Goal: Communication & Community: Share content

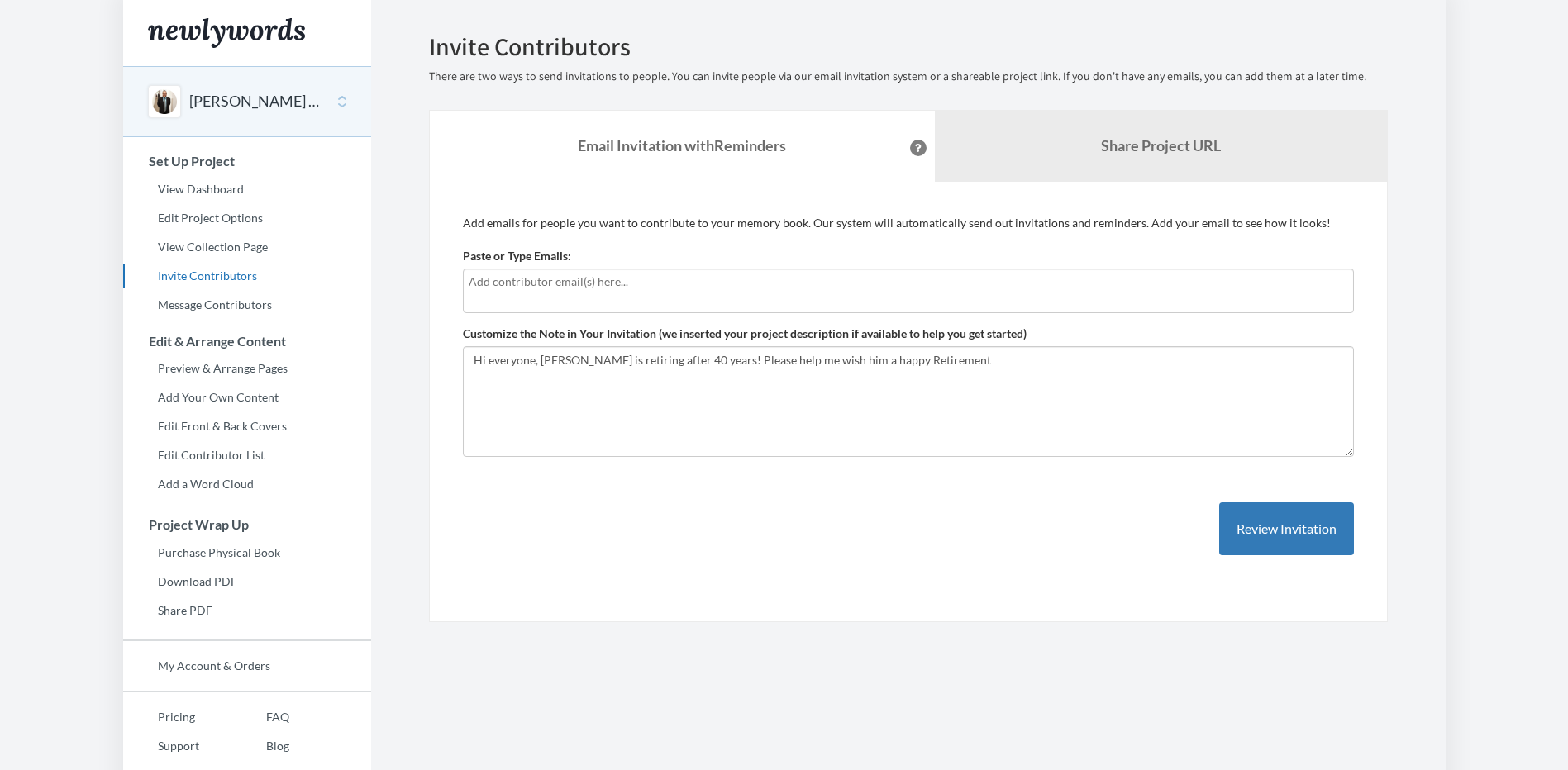
click at [628, 281] on input "text" at bounding box center [907, 282] width 879 height 18
type input "Shanita.Williams@eeoc.gov"
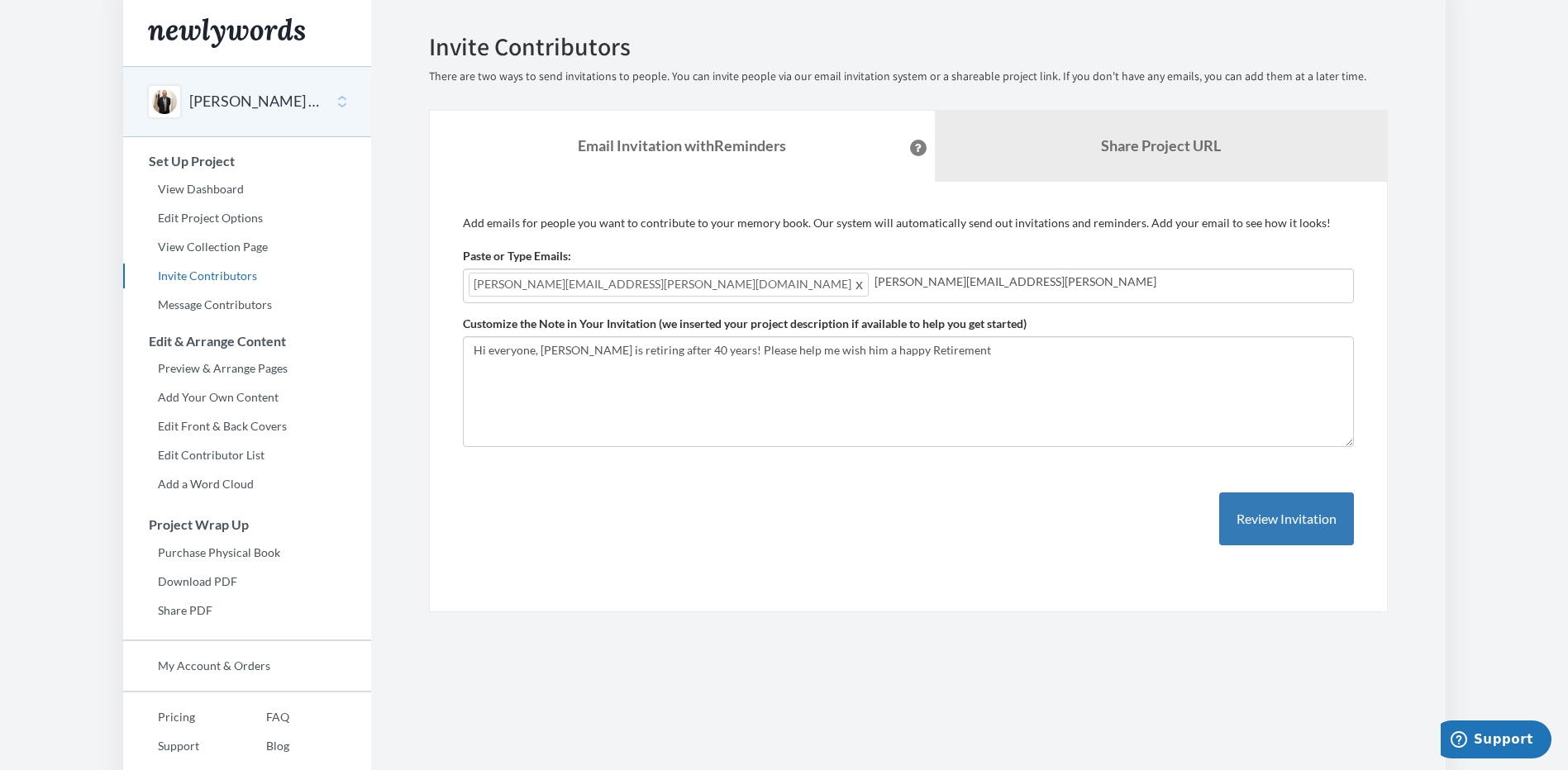
type input "Ulonda.Forney@eeoc.gov"
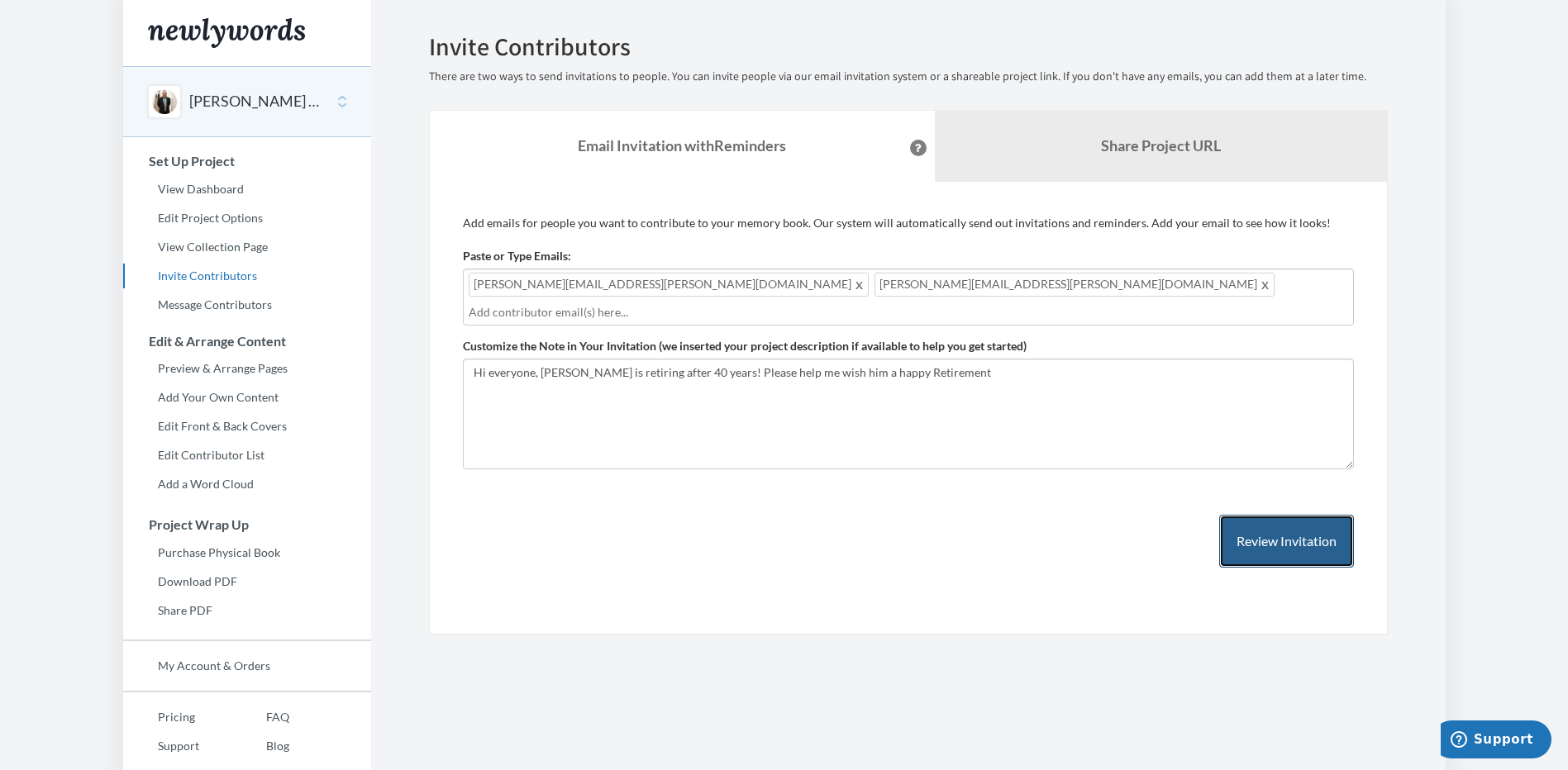
click at [1255, 525] on button "Review Invitation" at bounding box center [1286, 541] width 135 height 54
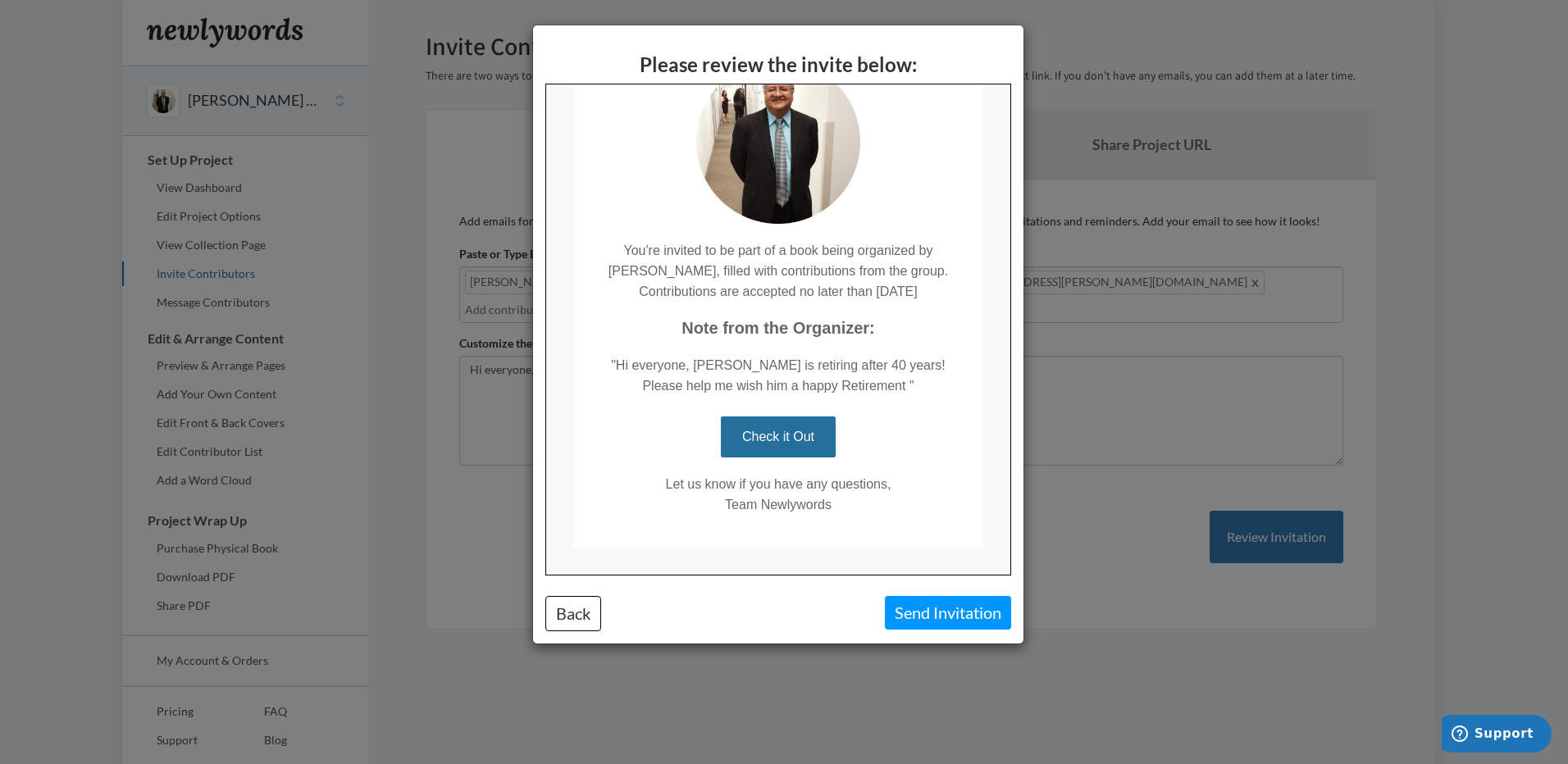
scroll to position [154, 0]
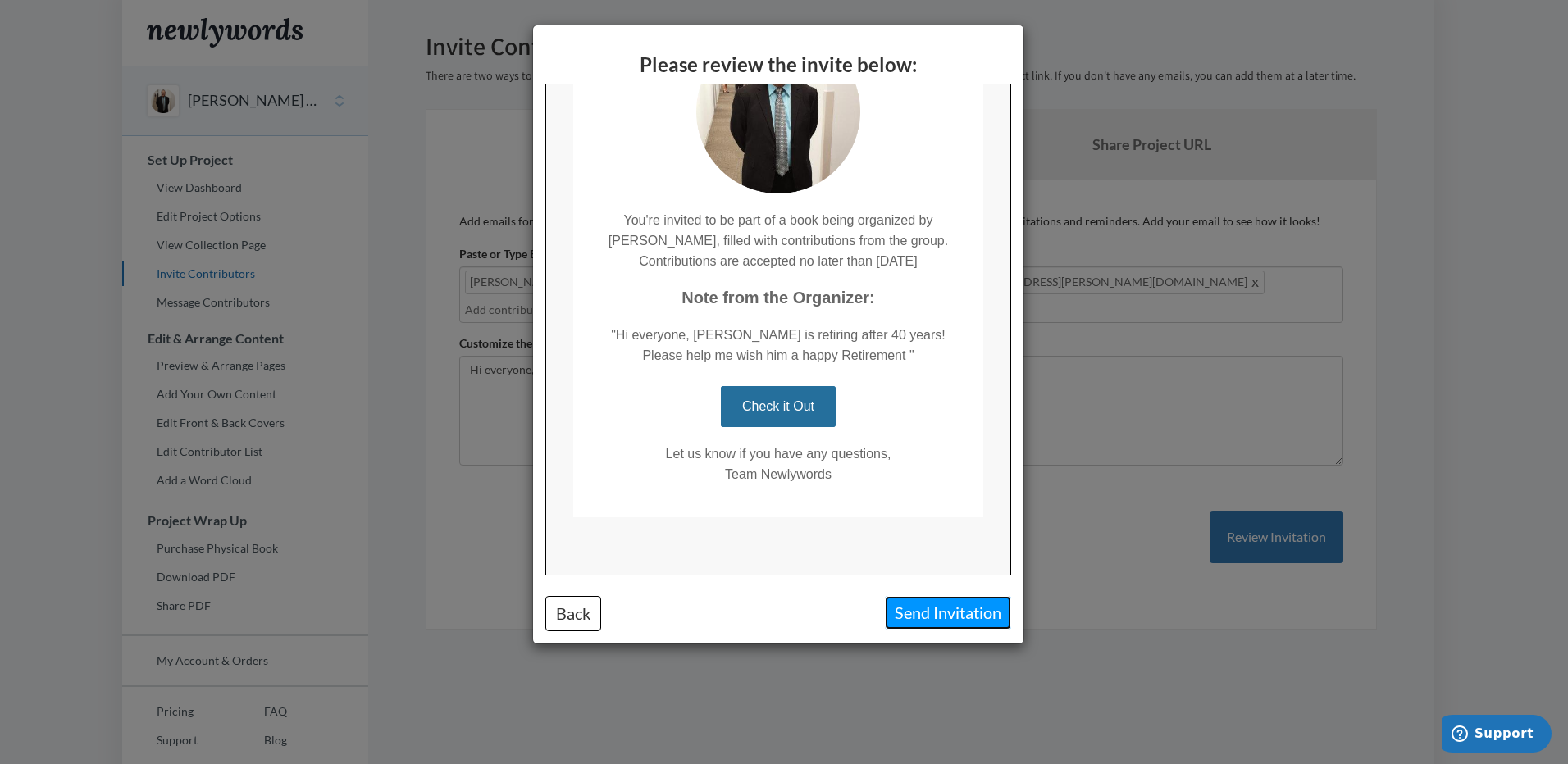
click at [902, 612] on button "Send Invitation" at bounding box center [949, 613] width 127 height 34
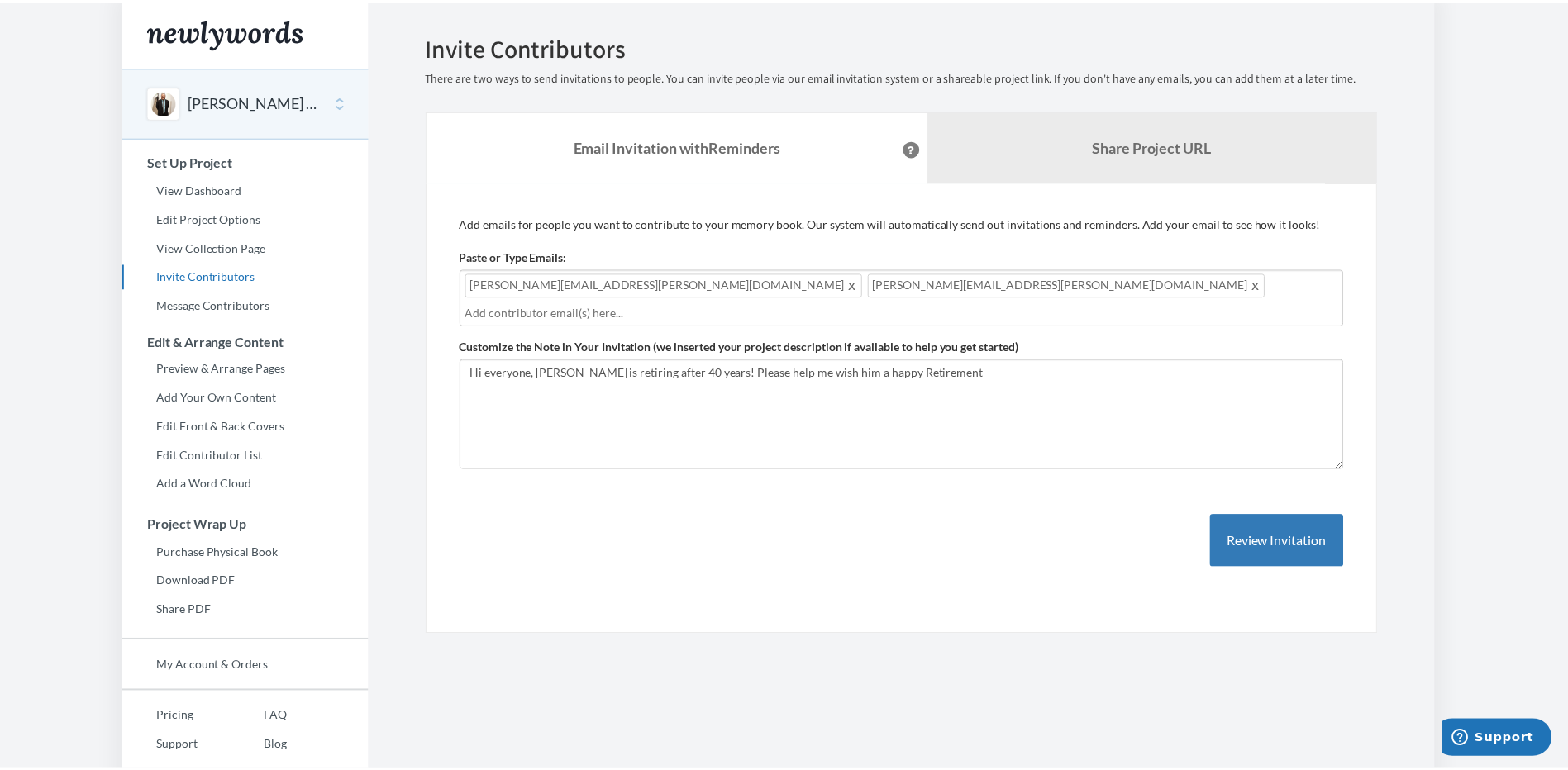
scroll to position [0, 0]
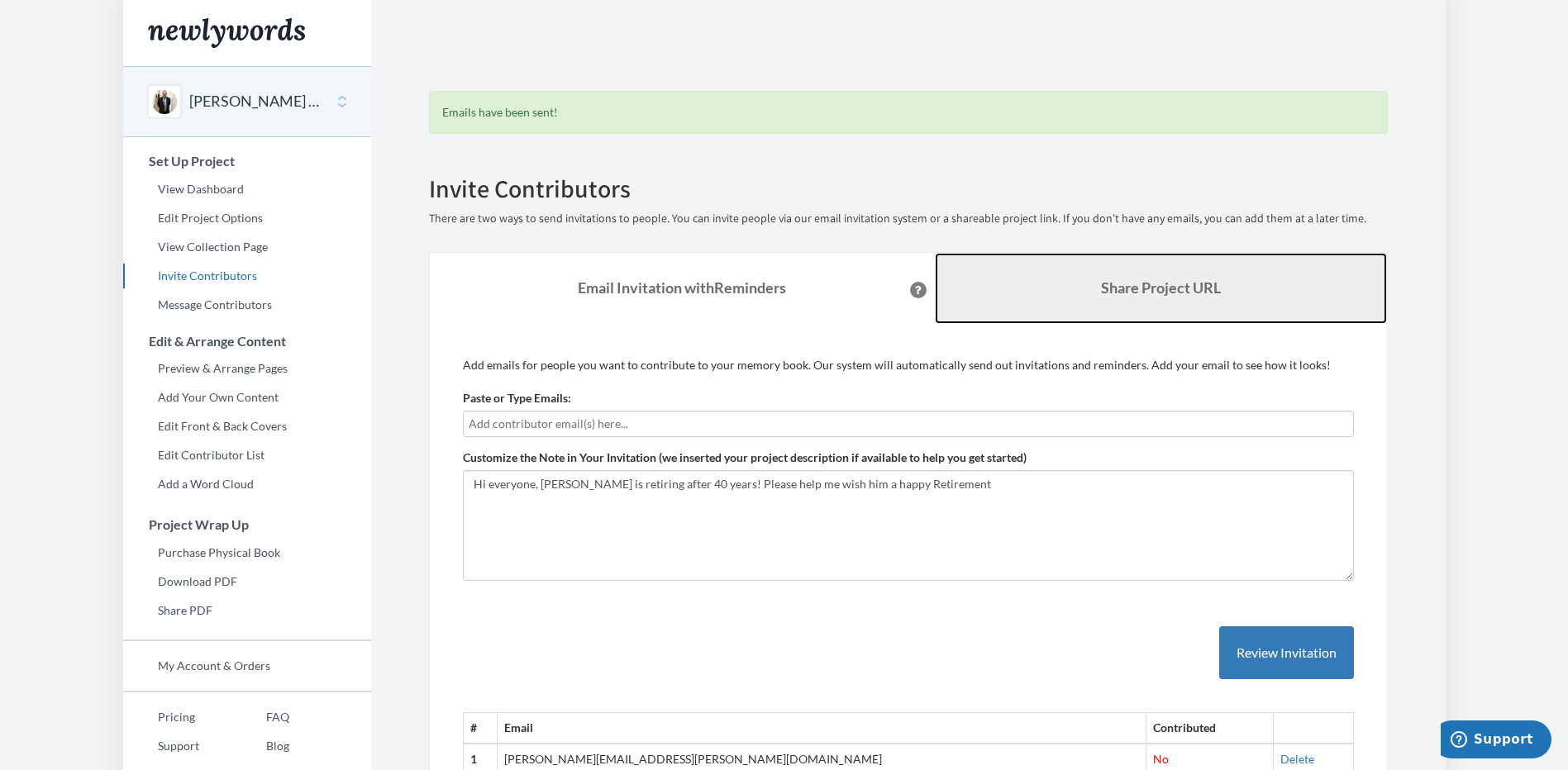
click at [1127, 295] on b "Share Project URL" at bounding box center [1160, 288] width 120 height 18
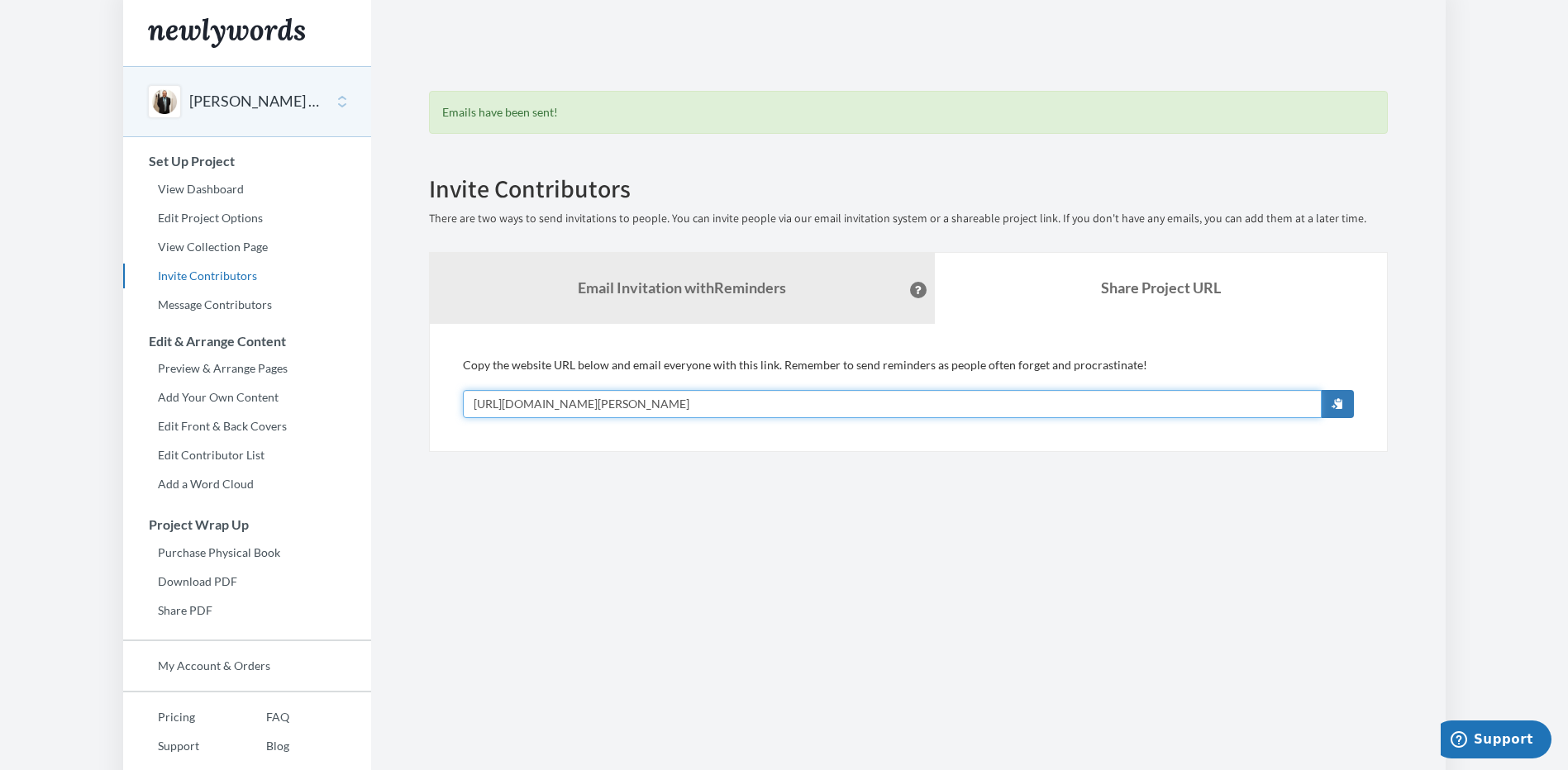
click at [811, 406] on input "[URL][DOMAIN_NAME][PERSON_NAME]" at bounding box center [892, 404] width 859 height 28
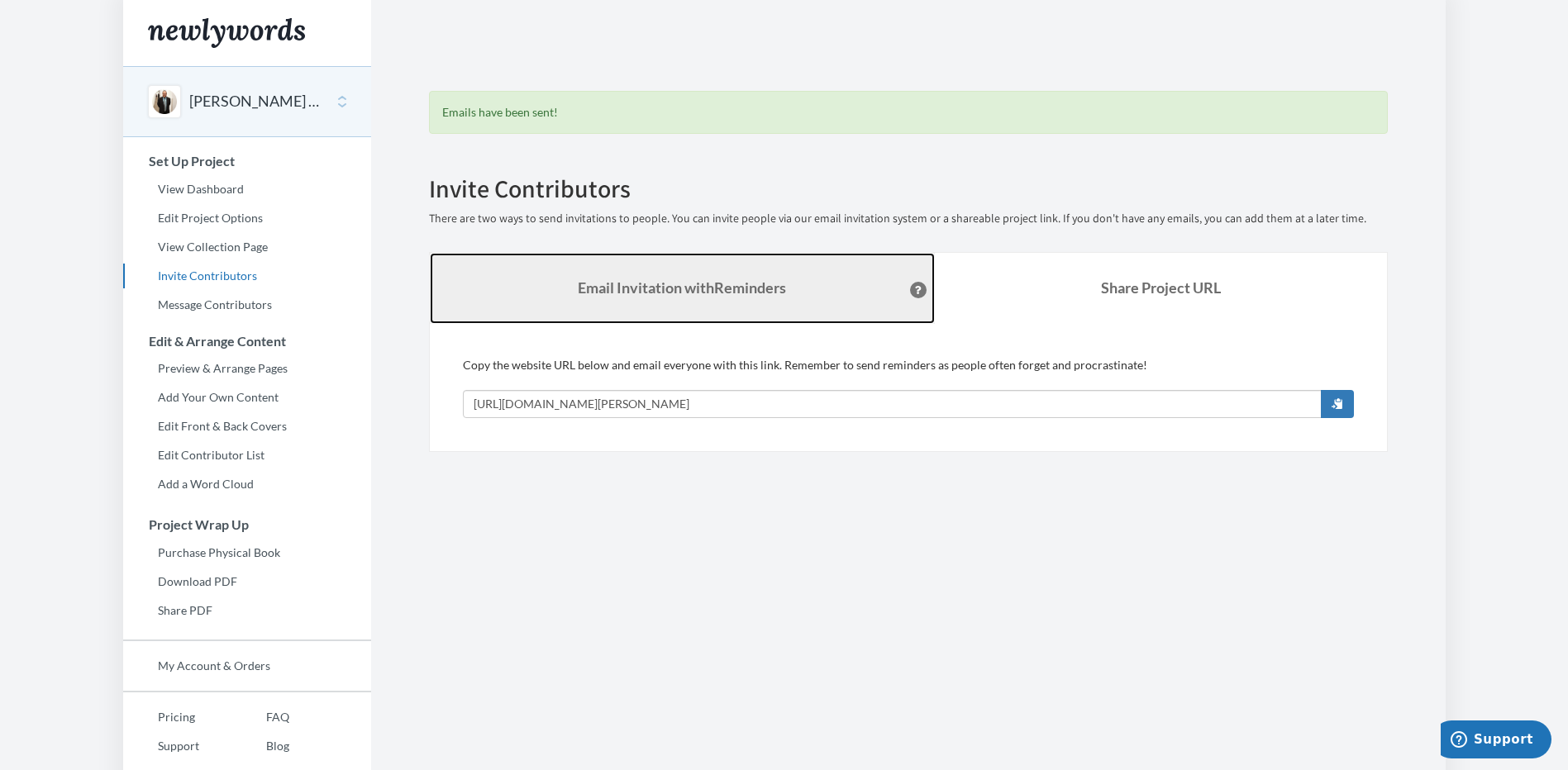
click at [790, 288] on link "Email Invitation with Reminders" at bounding box center [681, 288] width 505 height 71
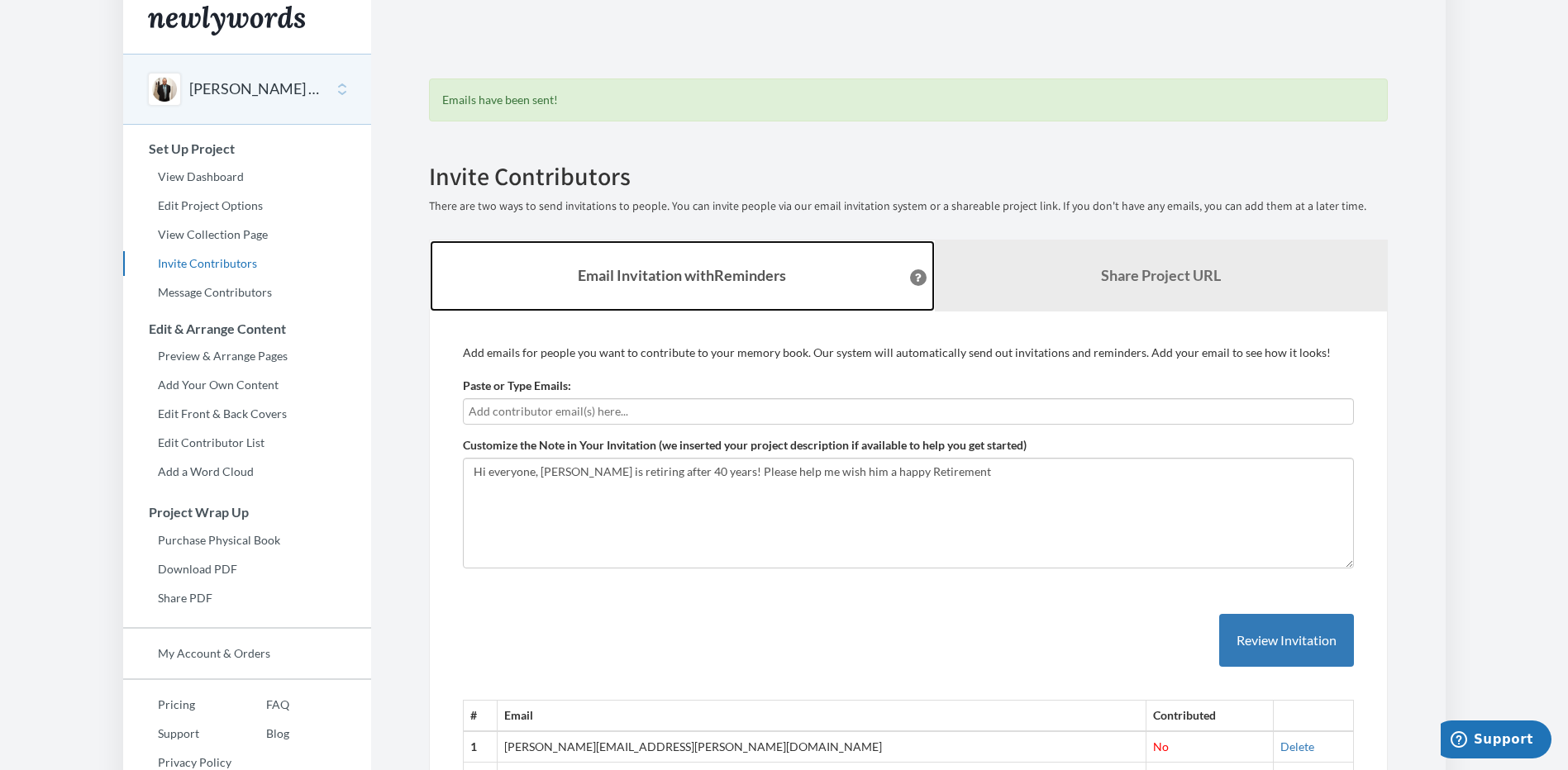
scroll to position [137, 0]
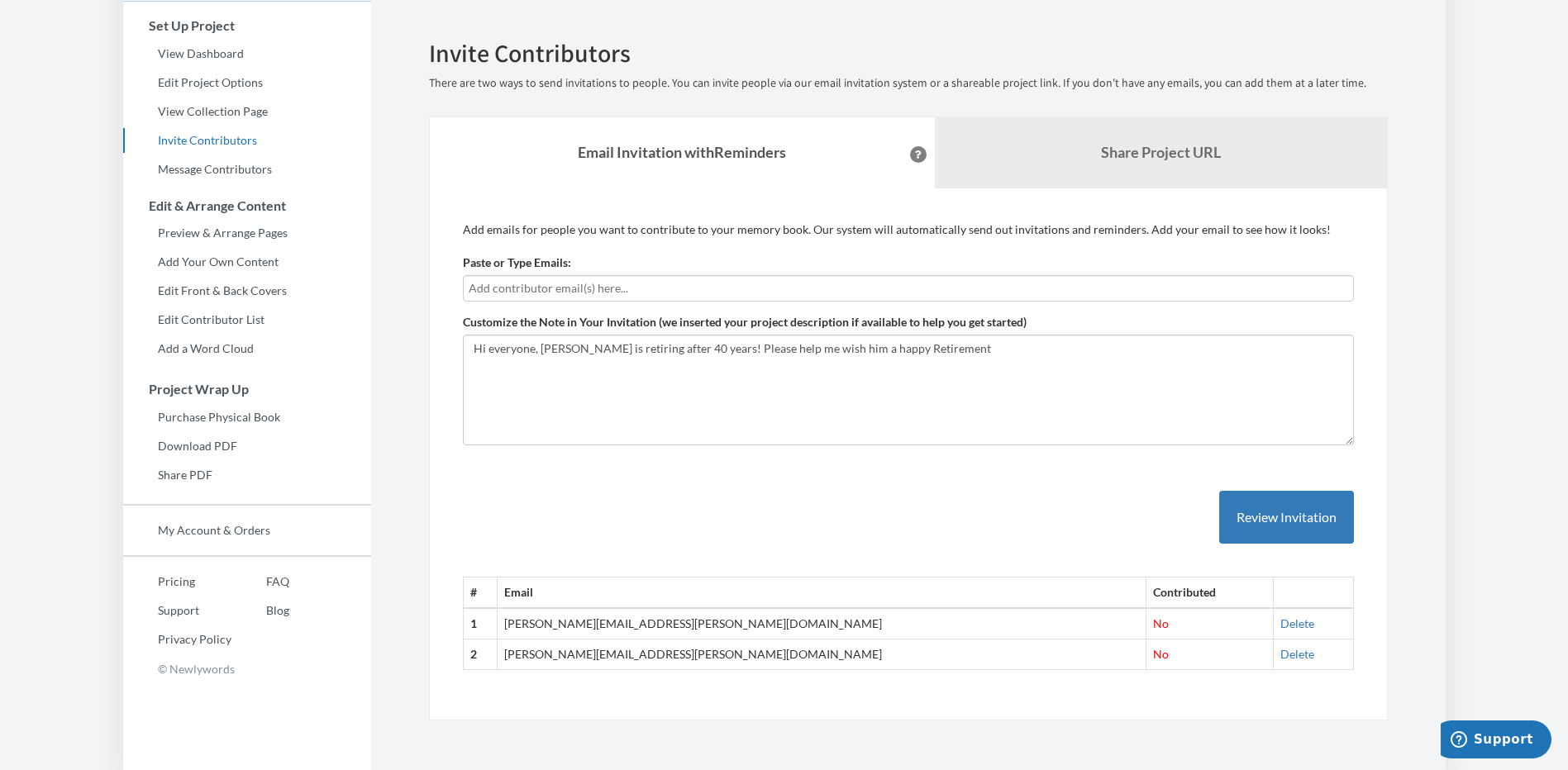
click at [910, 150] on button at bounding box center [918, 154] width 17 height 17
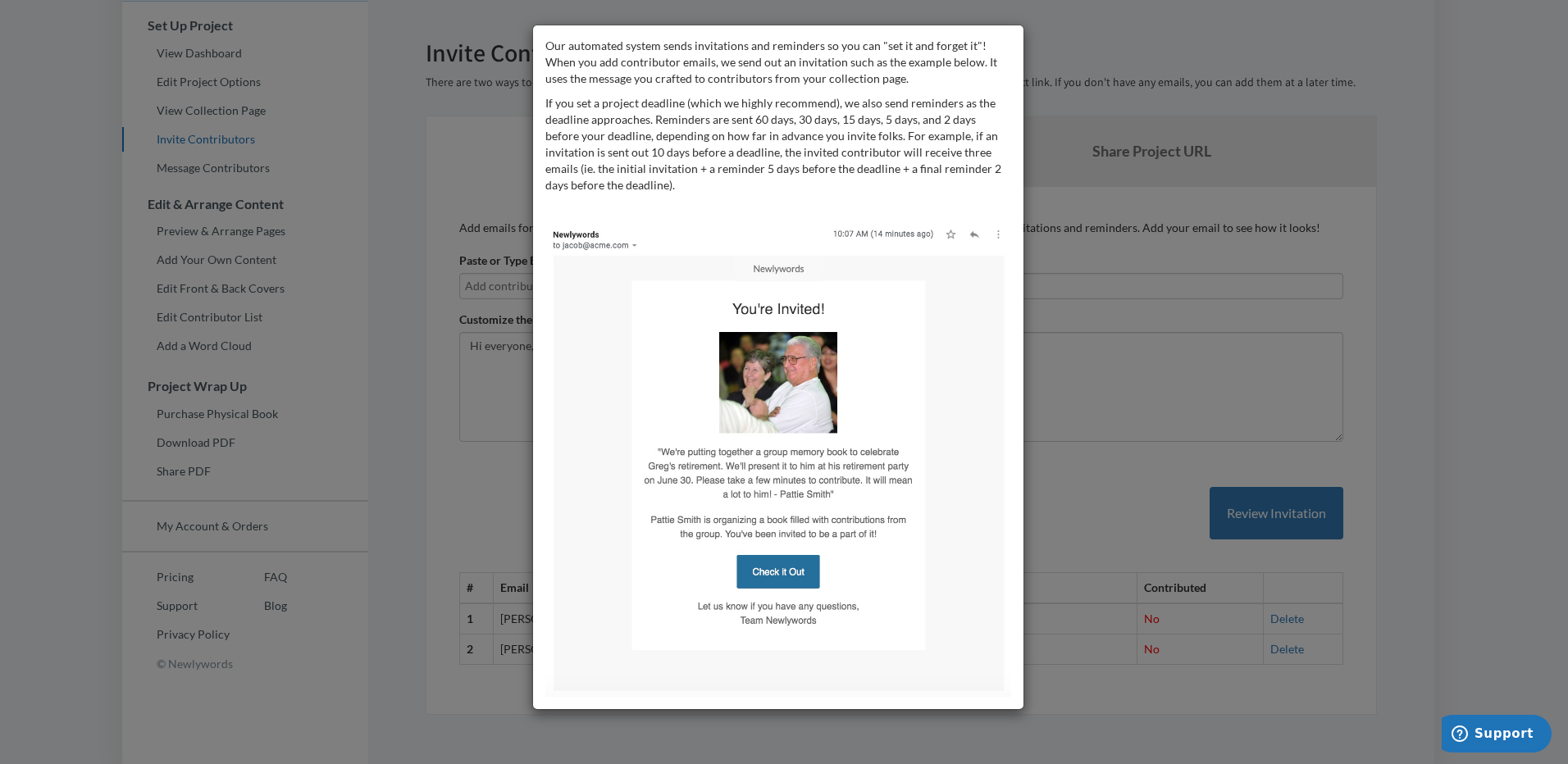
click at [1139, 361] on div "Our automated system sends invitations and reminders so you can "set it and for…" at bounding box center [784, 382] width 1568 height 764
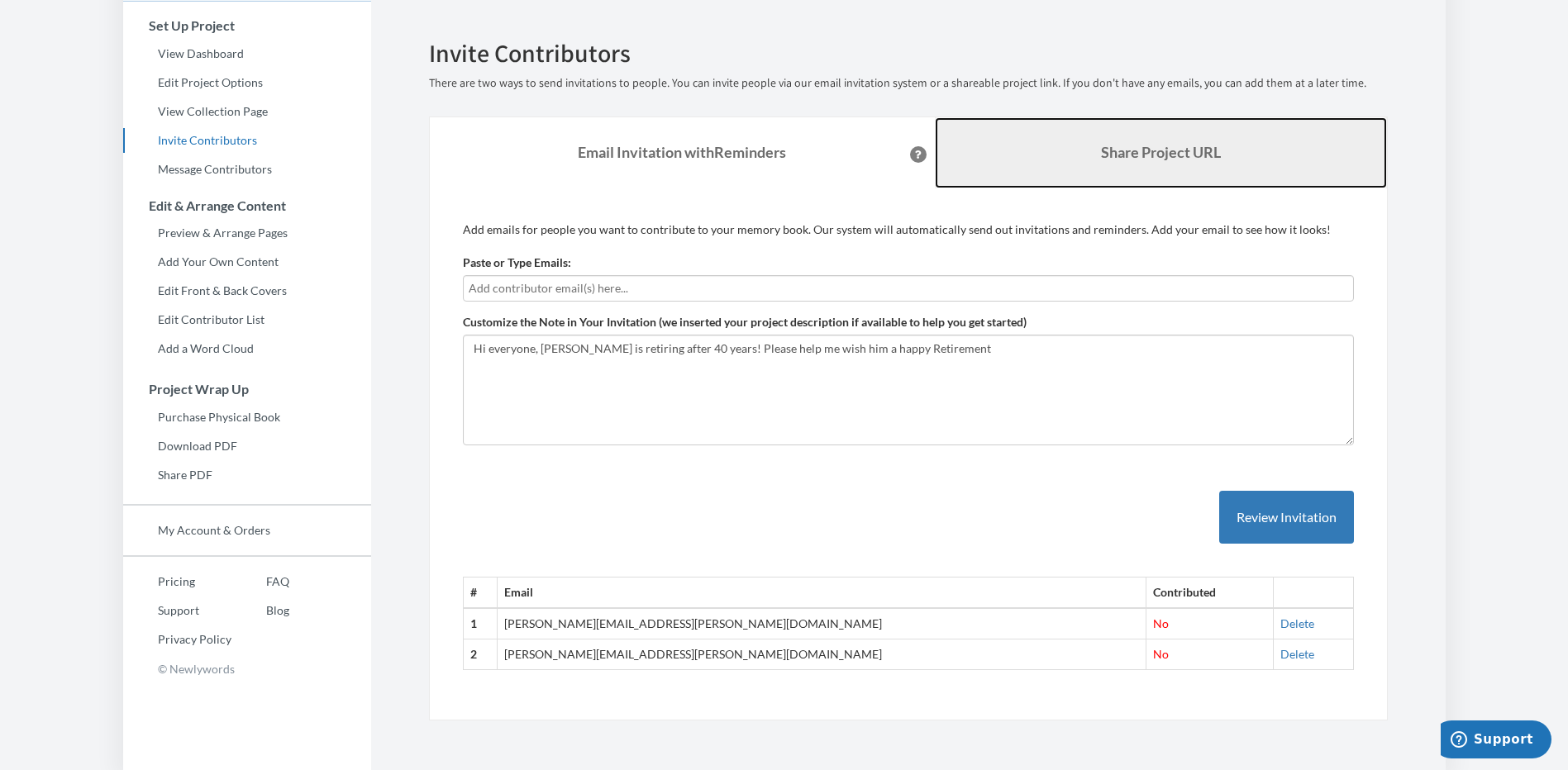
click at [1050, 148] on link "Share Project URL" at bounding box center [1160, 153] width 452 height 71
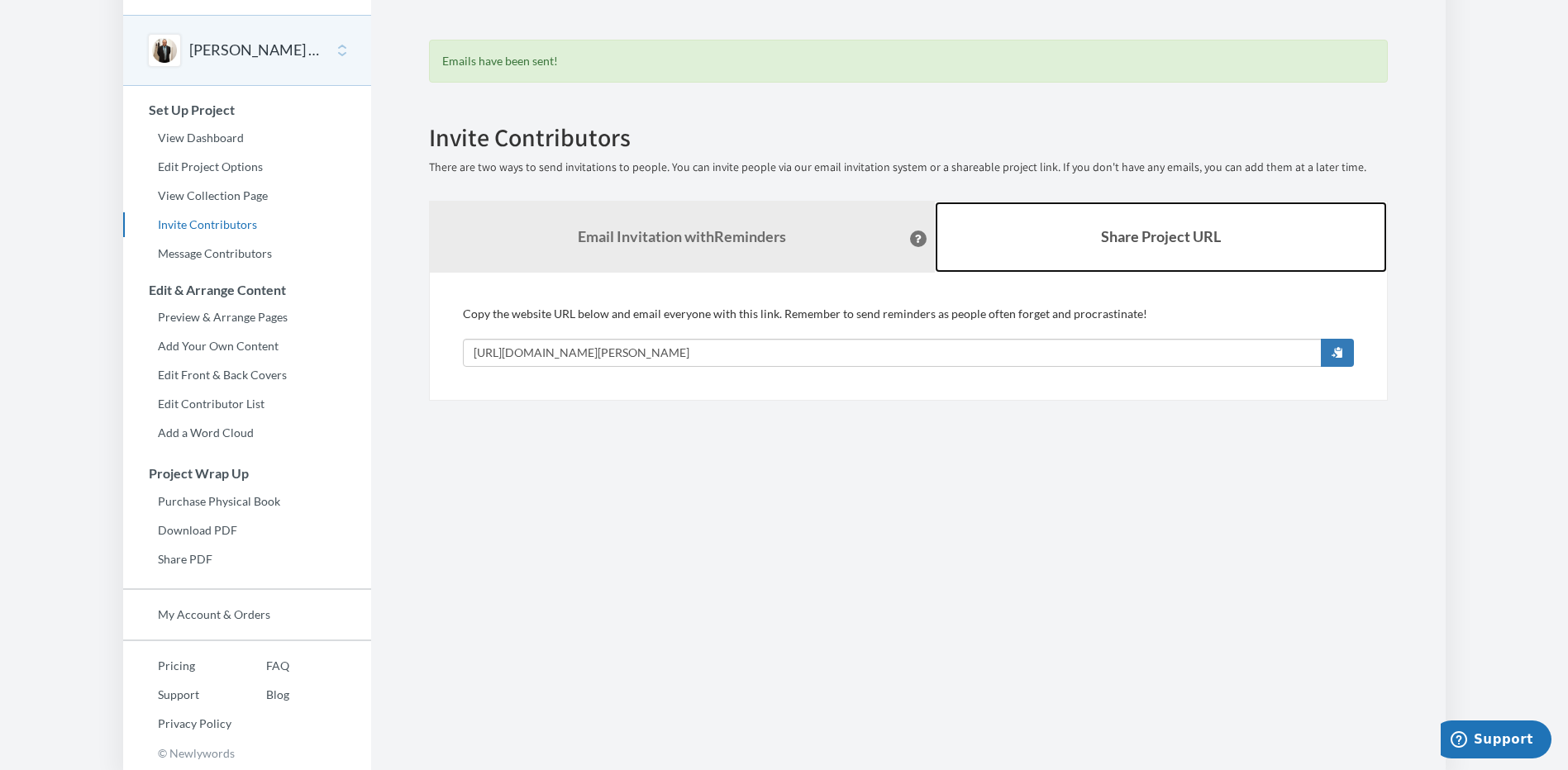
scroll to position [51, 0]
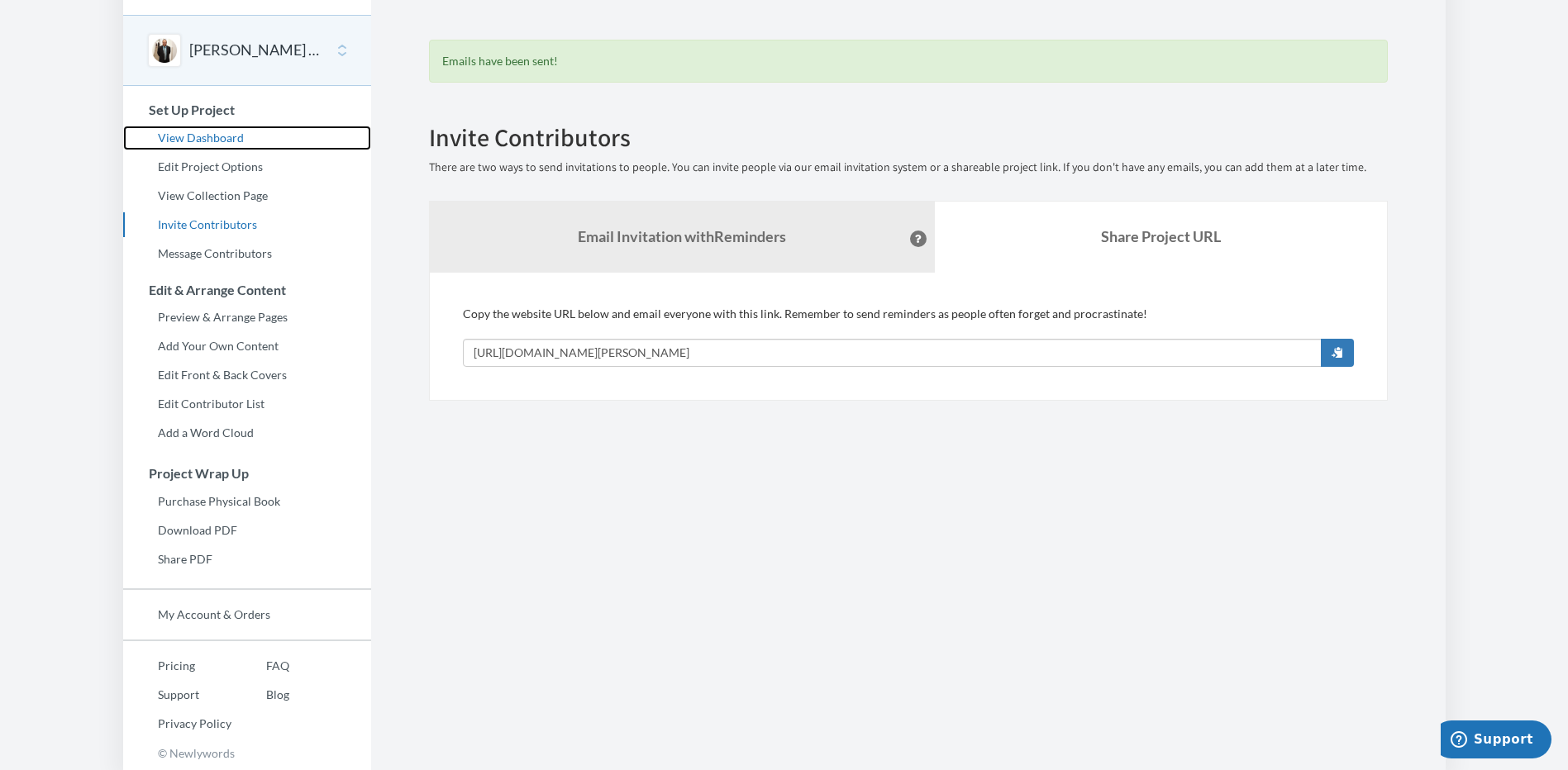
click at [175, 140] on link "View Dashboard" at bounding box center [247, 138] width 248 height 25
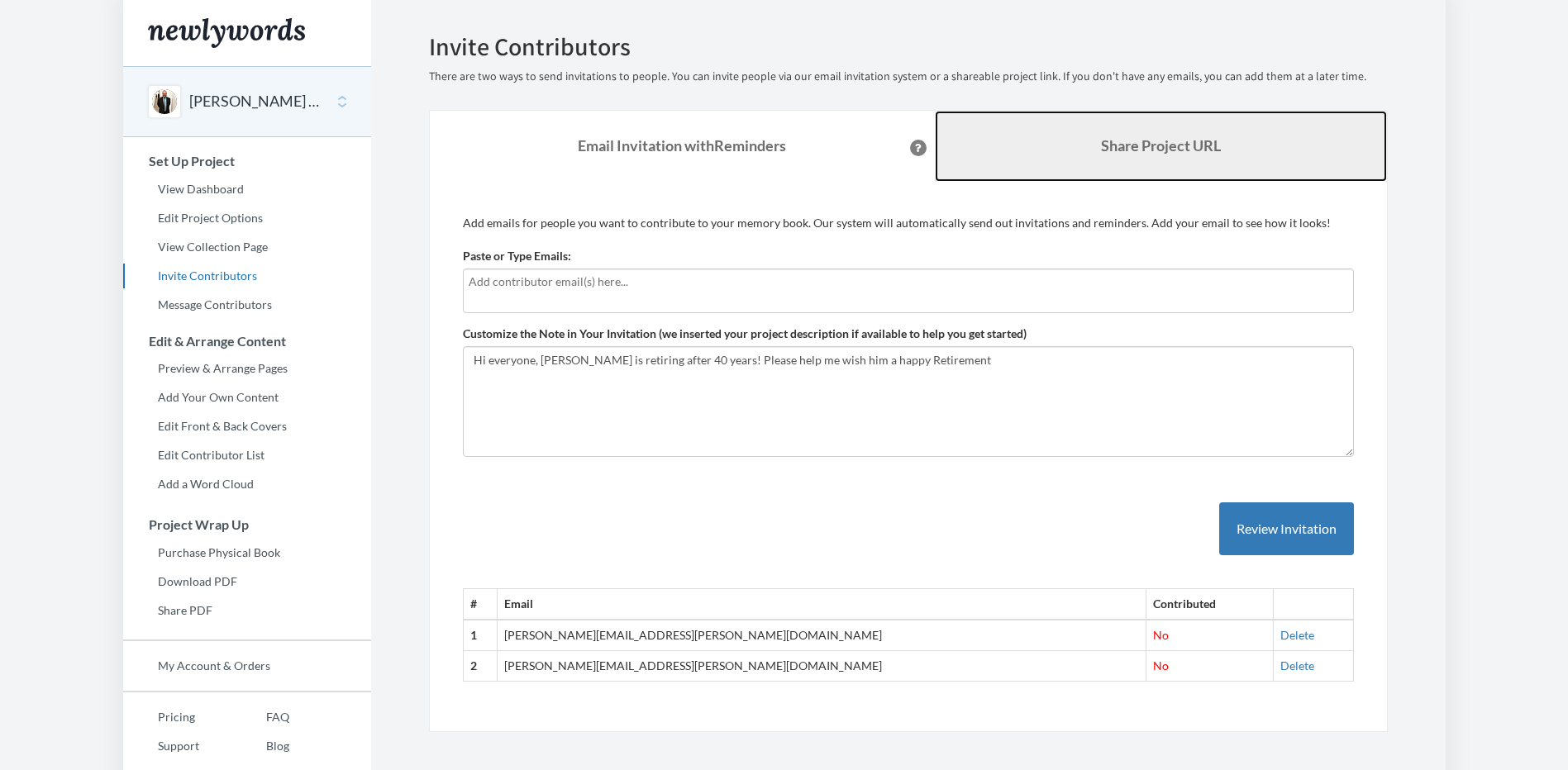
click at [1096, 168] on link "Share Project URL" at bounding box center [1160, 147] width 452 height 71
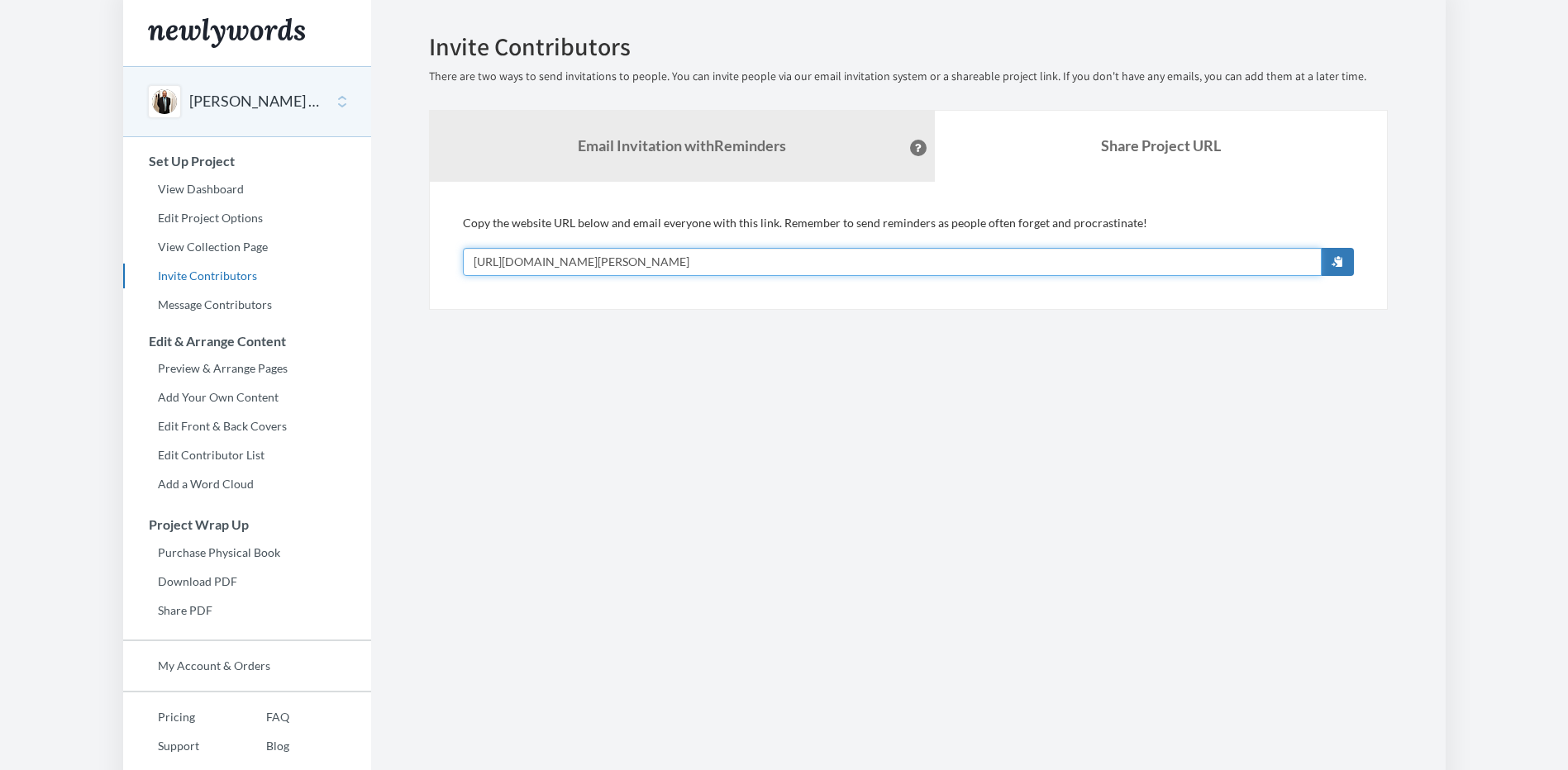
drag, startPoint x: 827, startPoint y: 258, endPoint x: 453, endPoint y: 252, distance: 374.0
click at [453, 252] on div "Add emails for people you want to contribute to your memory book. Our system wi…" at bounding box center [908, 245] width 959 height 128
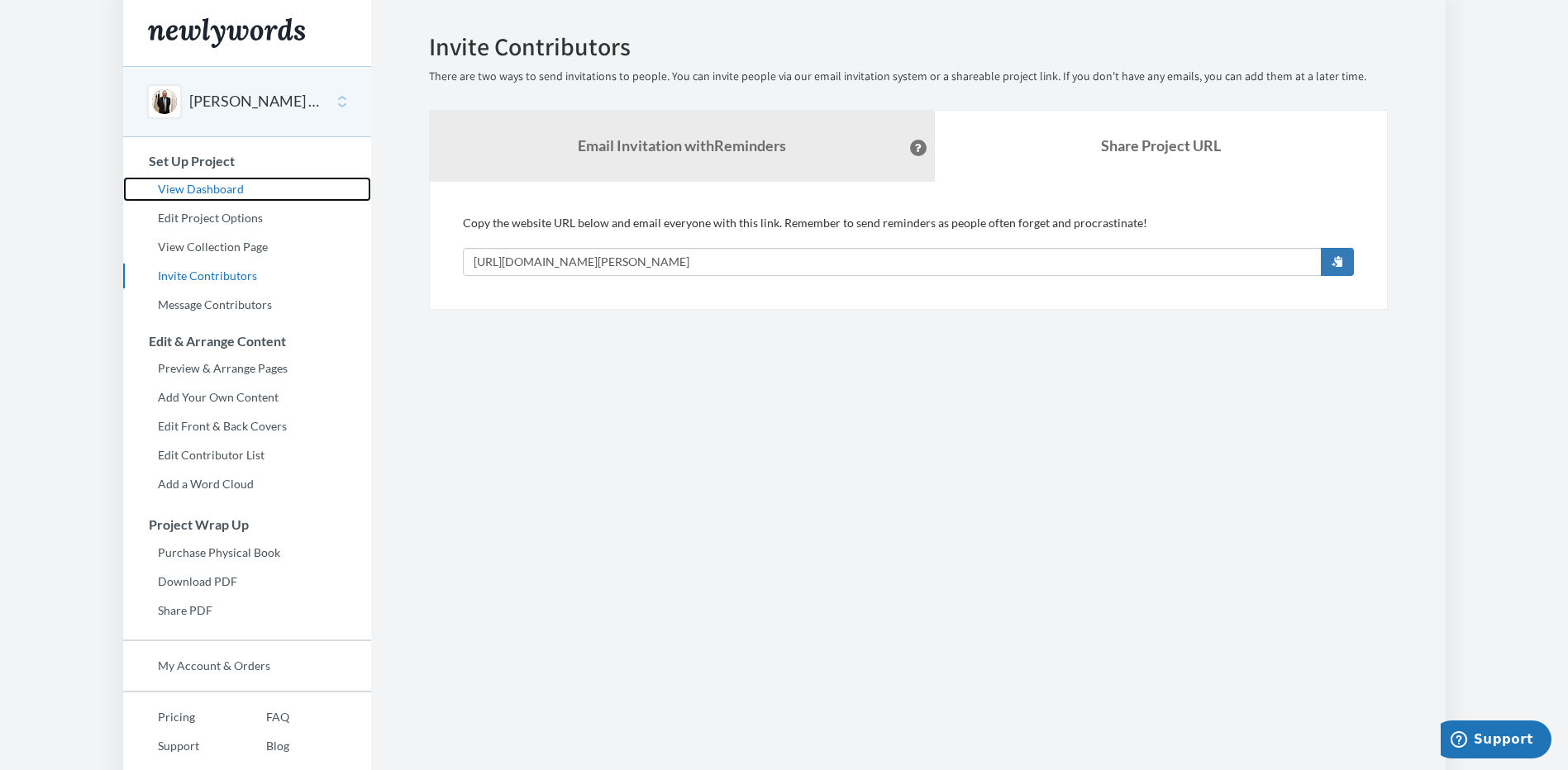
click at [219, 191] on link "View Dashboard" at bounding box center [247, 189] width 248 height 25
